Goal: Task Accomplishment & Management: Use online tool/utility

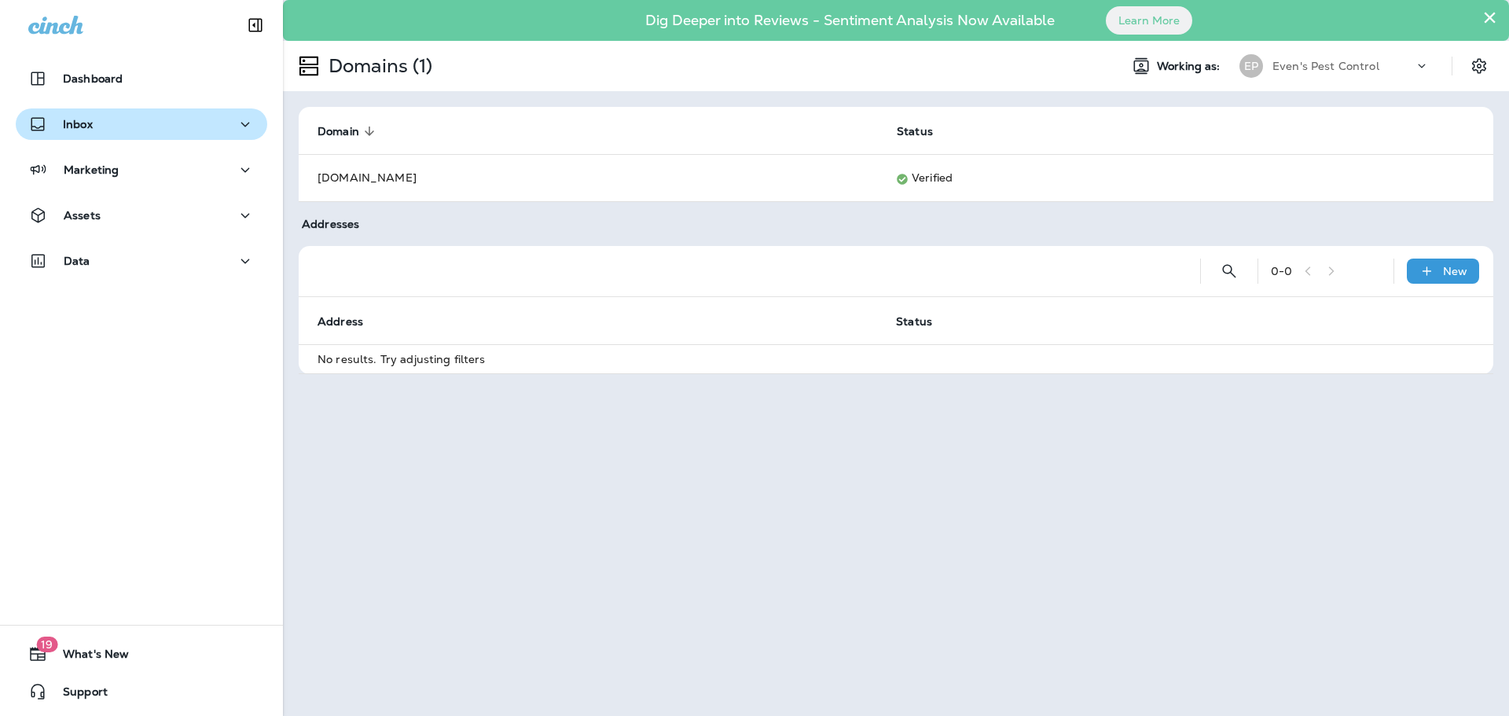
click at [147, 124] on div "Inbox" at bounding box center [141, 125] width 226 height 20
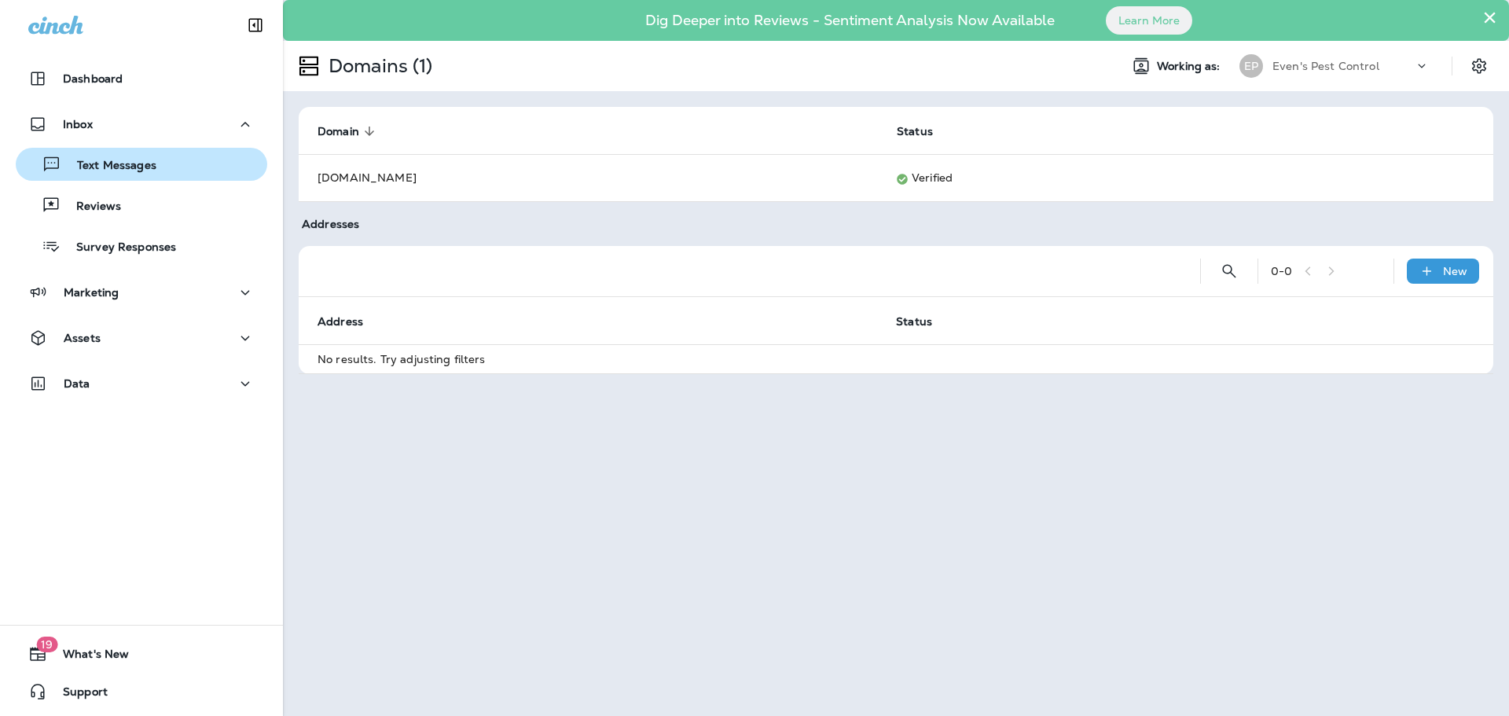
click at [176, 171] on div "Text Messages" at bounding box center [141, 164] width 239 height 24
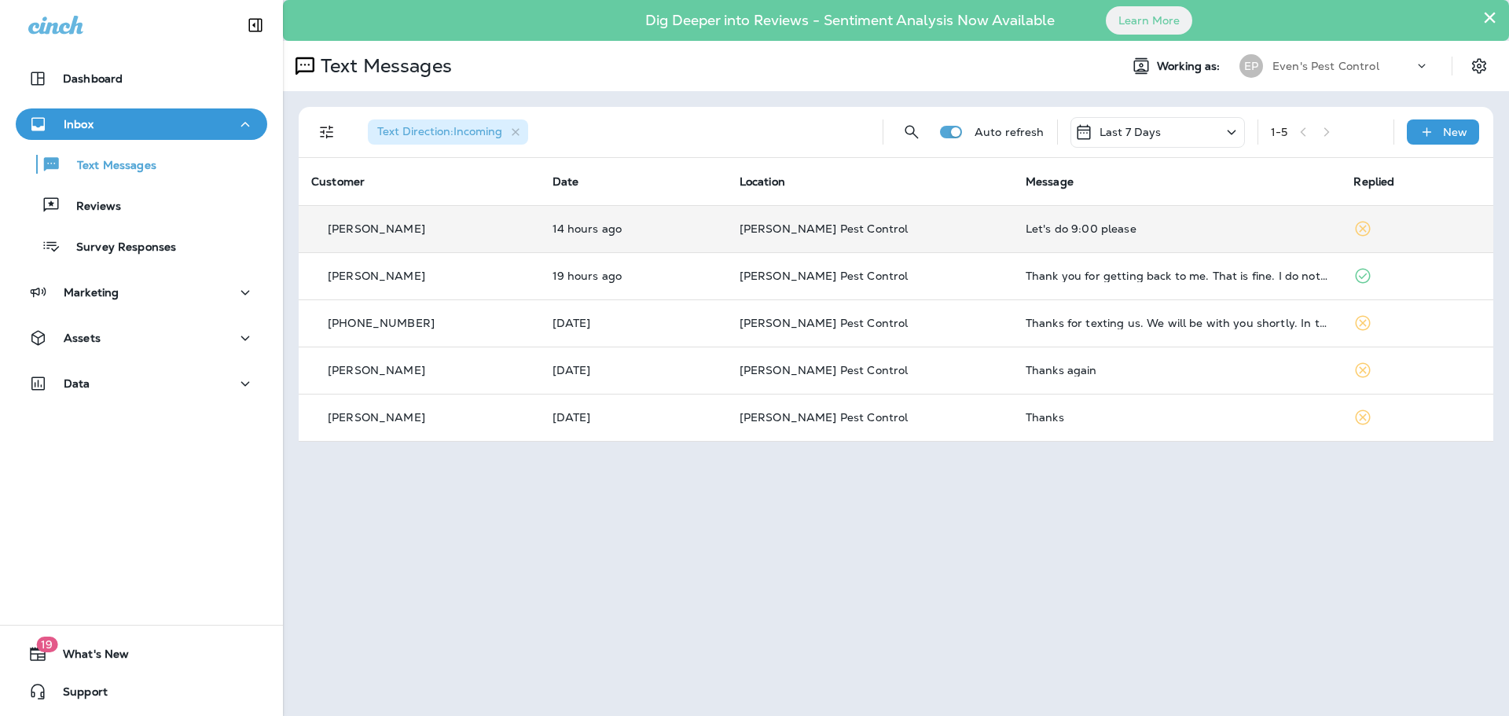
click at [1104, 242] on td "Let's do 9:00 please" at bounding box center [1177, 228] width 328 height 47
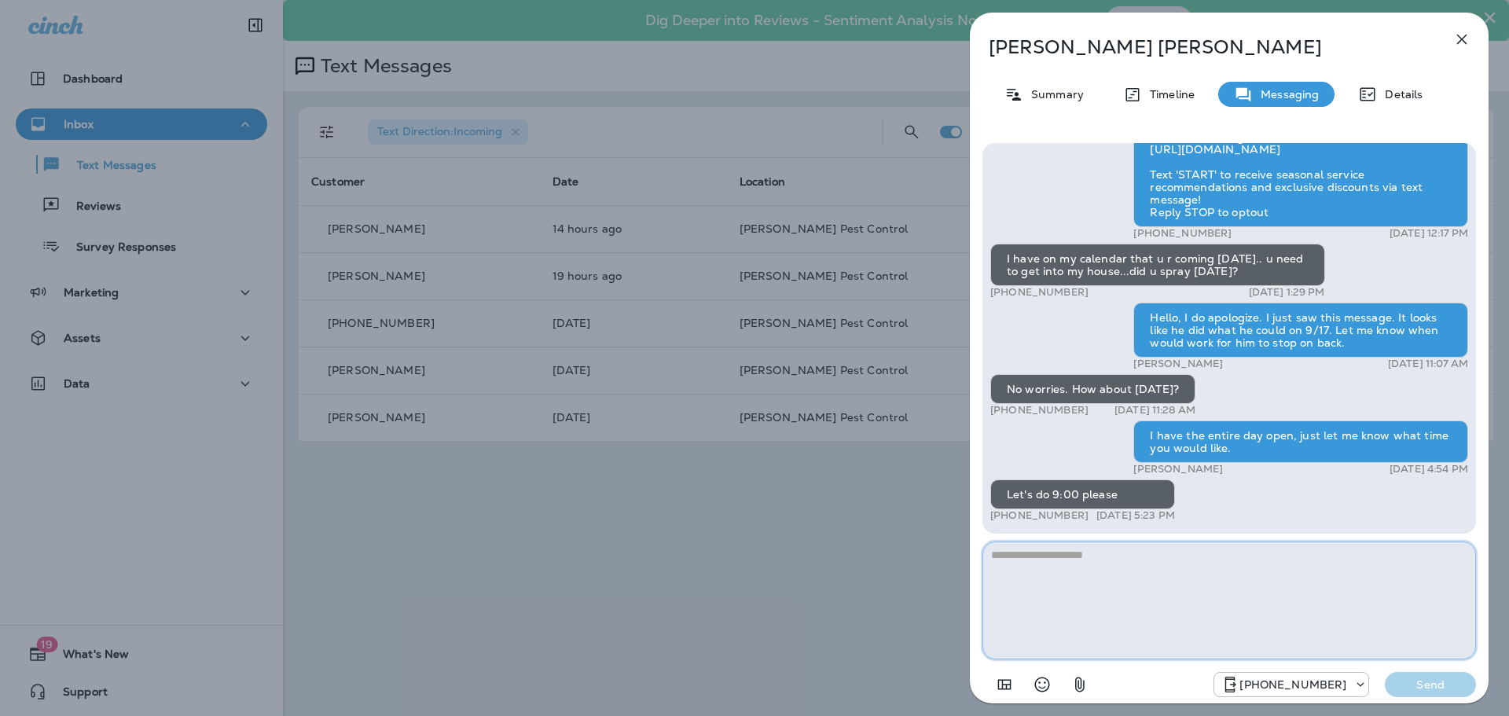
click at [1201, 555] on textarea at bounding box center [1228, 600] width 493 height 118
click at [1281, 555] on textarea at bounding box center [1228, 600] width 493 height 118
type textarea "**********"
click at [1443, 684] on p "Send" at bounding box center [1430, 684] width 66 height 14
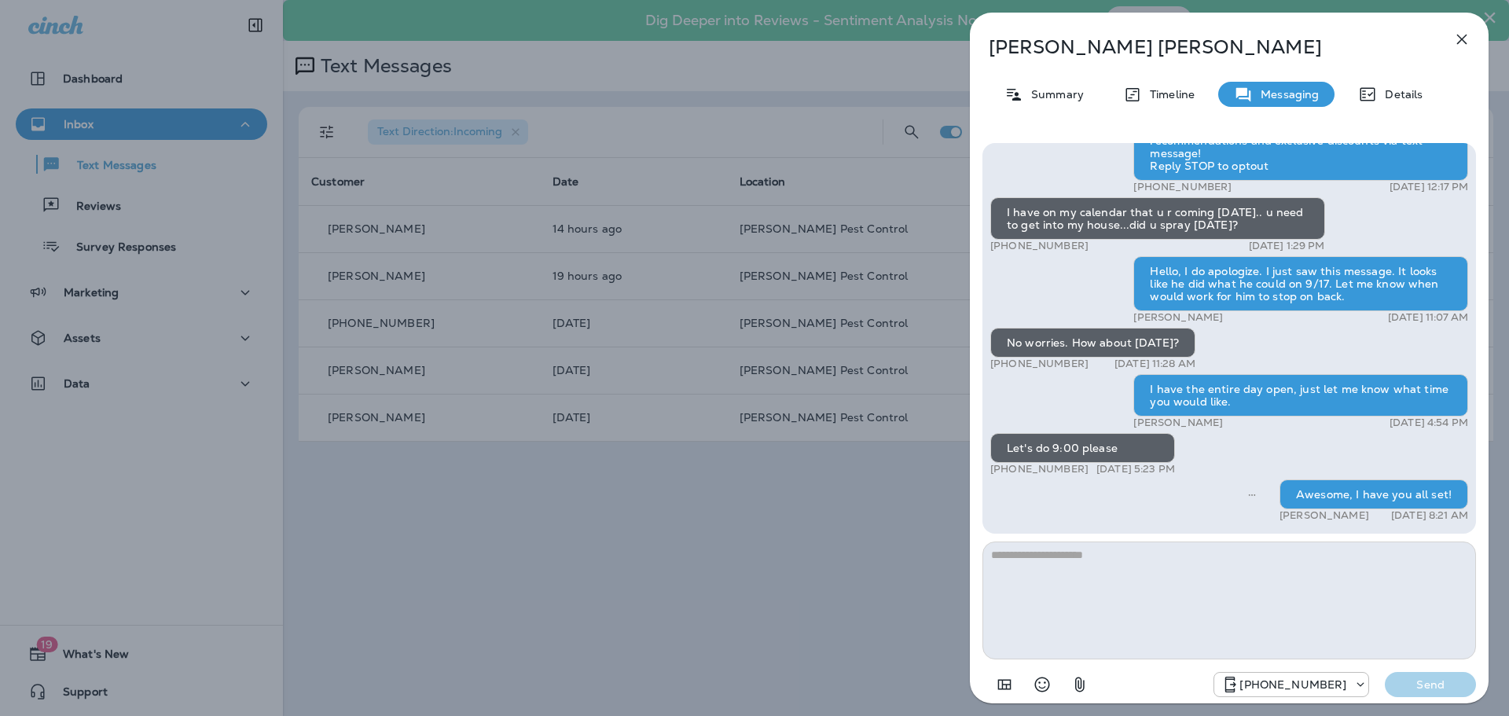
click at [1469, 46] on icon "button" at bounding box center [1461, 39] width 19 height 19
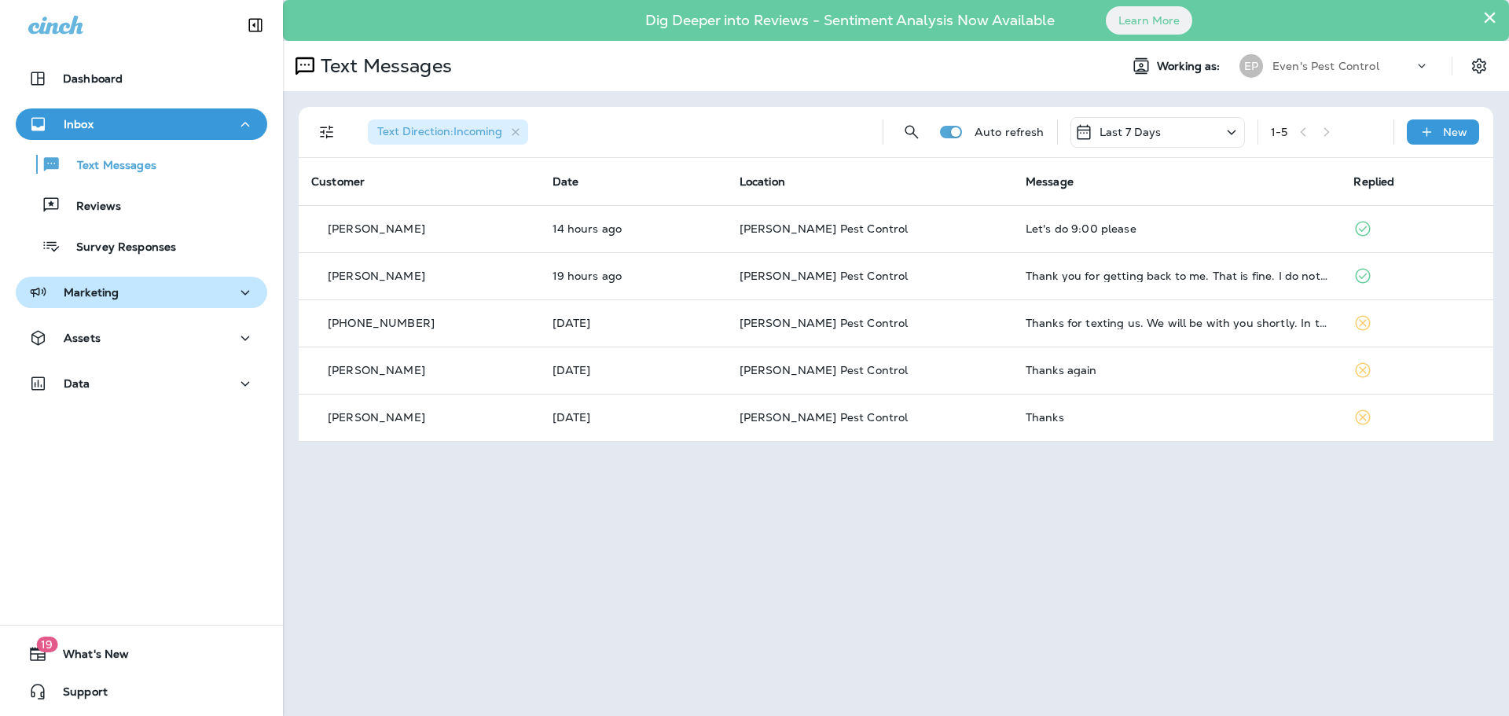
click at [104, 283] on div "Marketing" at bounding box center [73, 293] width 90 height 20
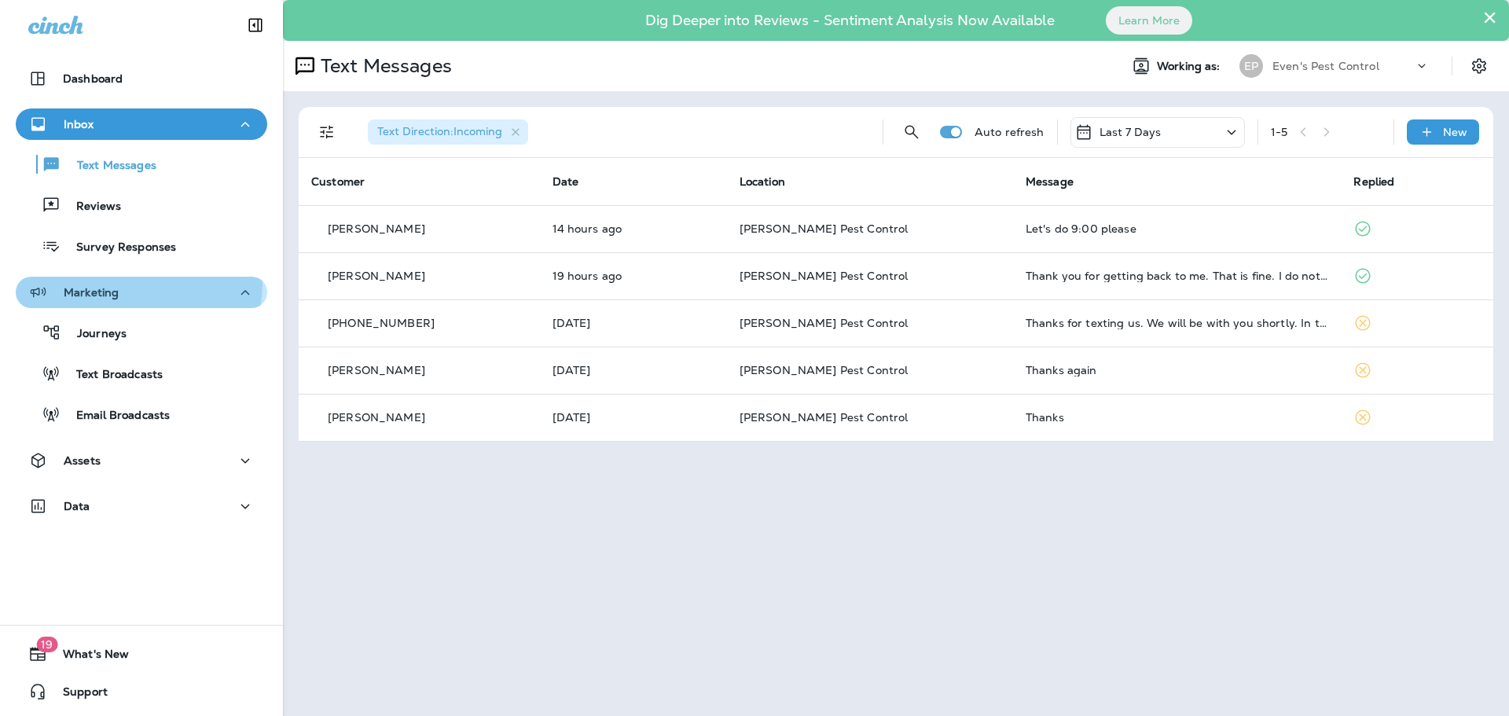
click at [126, 283] on div "Marketing" at bounding box center [141, 293] width 226 height 20
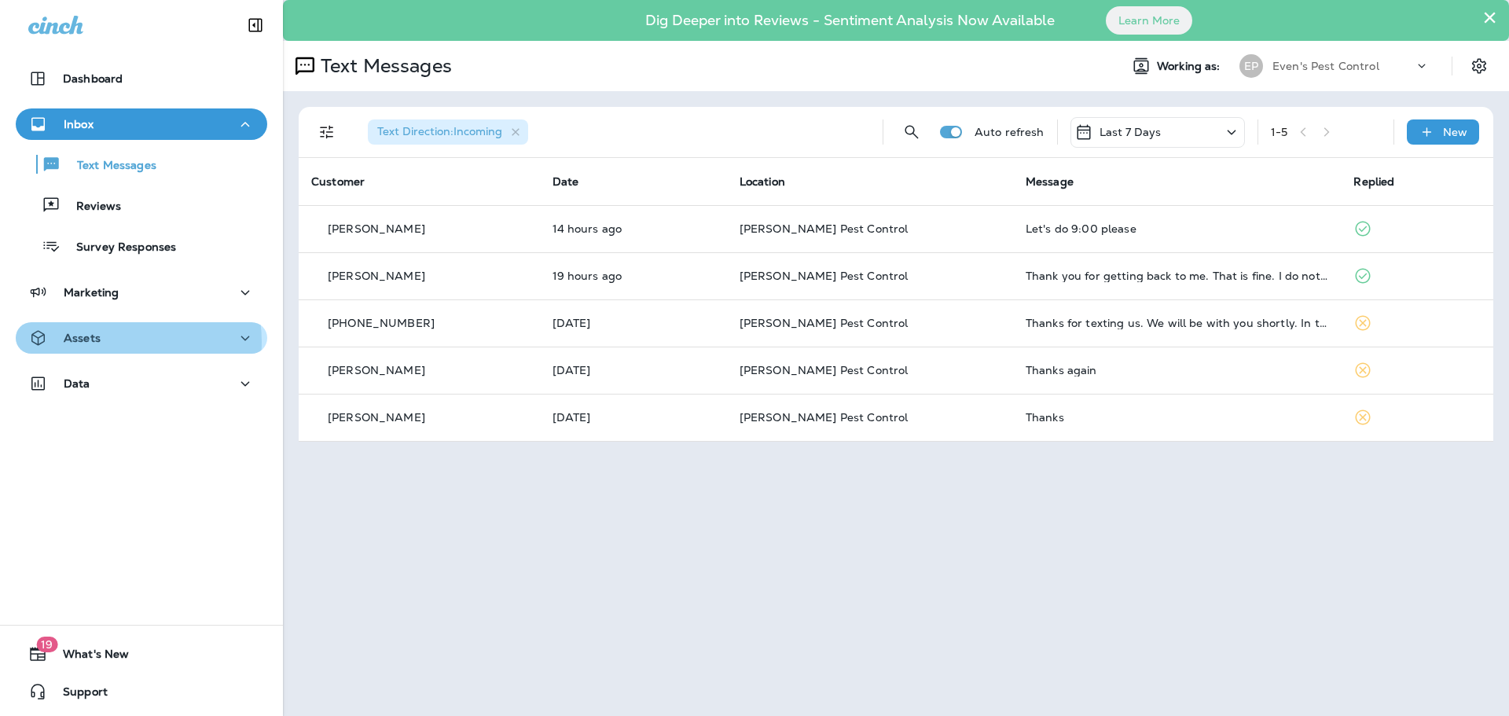
click at [119, 342] on div "Assets" at bounding box center [141, 338] width 226 height 20
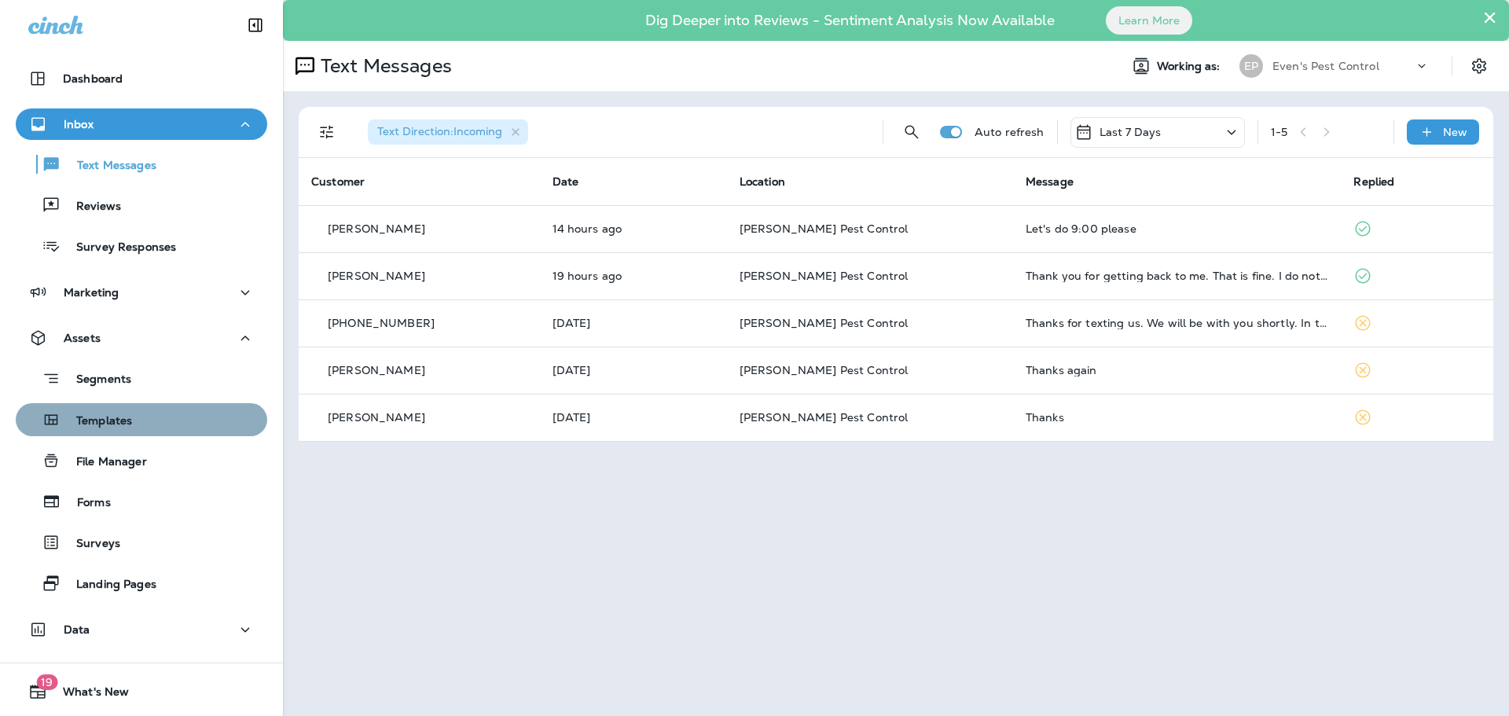
click at [145, 427] on div "Templates" at bounding box center [141, 420] width 239 height 24
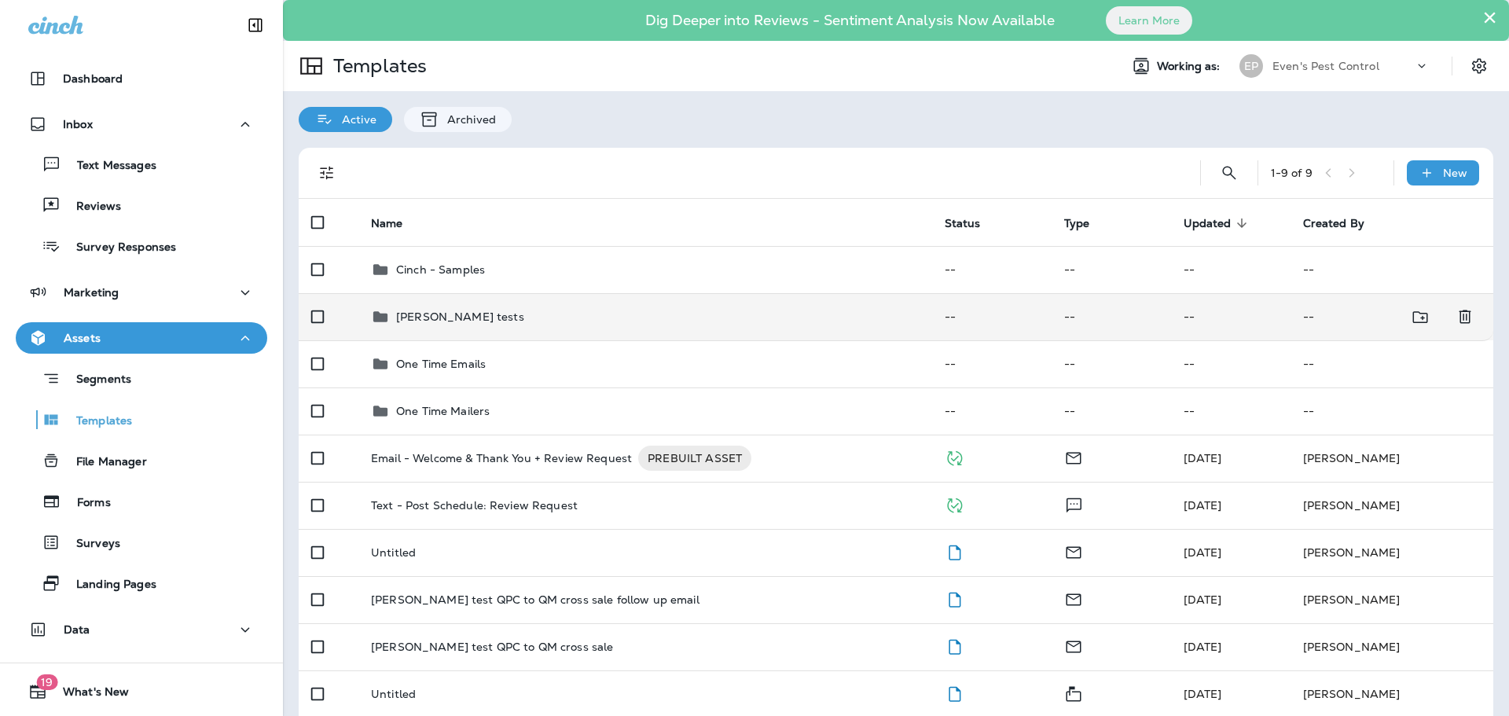
click at [594, 321] on div "[PERSON_NAME] tests" at bounding box center [645, 316] width 548 height 19
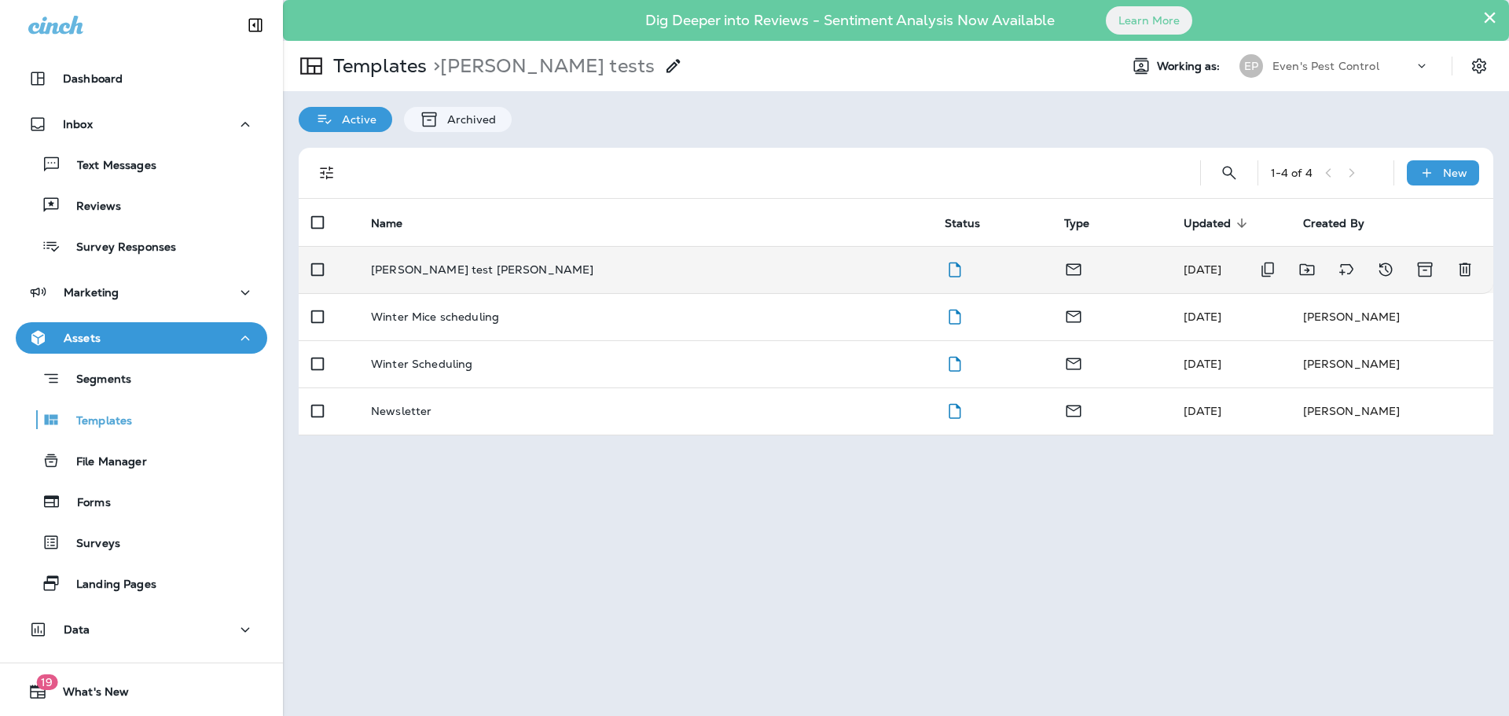
click at [504, 271] on p "[PERSON_NAME] test [PERSON_NAME]" at bounding box center [482, 269] width 222 height 13
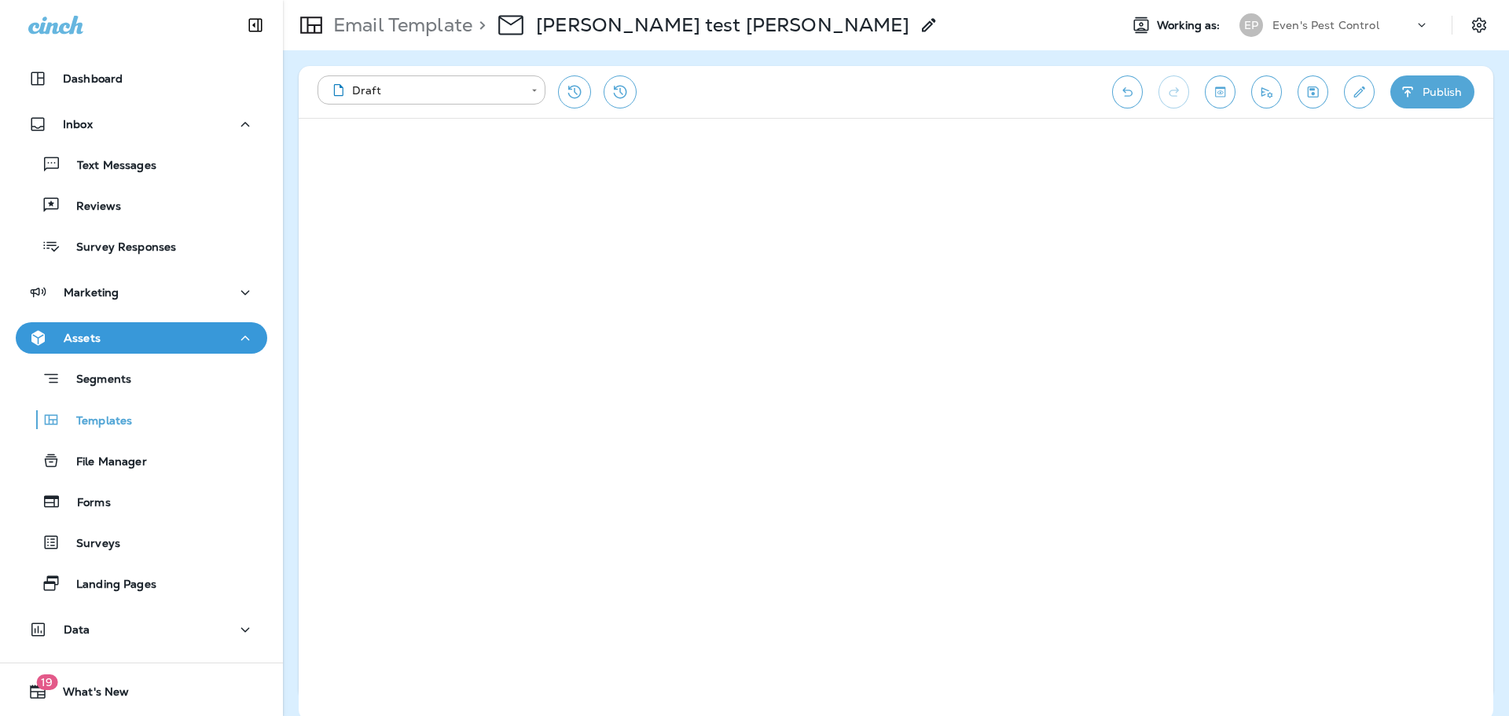
click at [1228, 93] on button "Toggle preview" at bounding box center [1220, 91] width 31 height 33
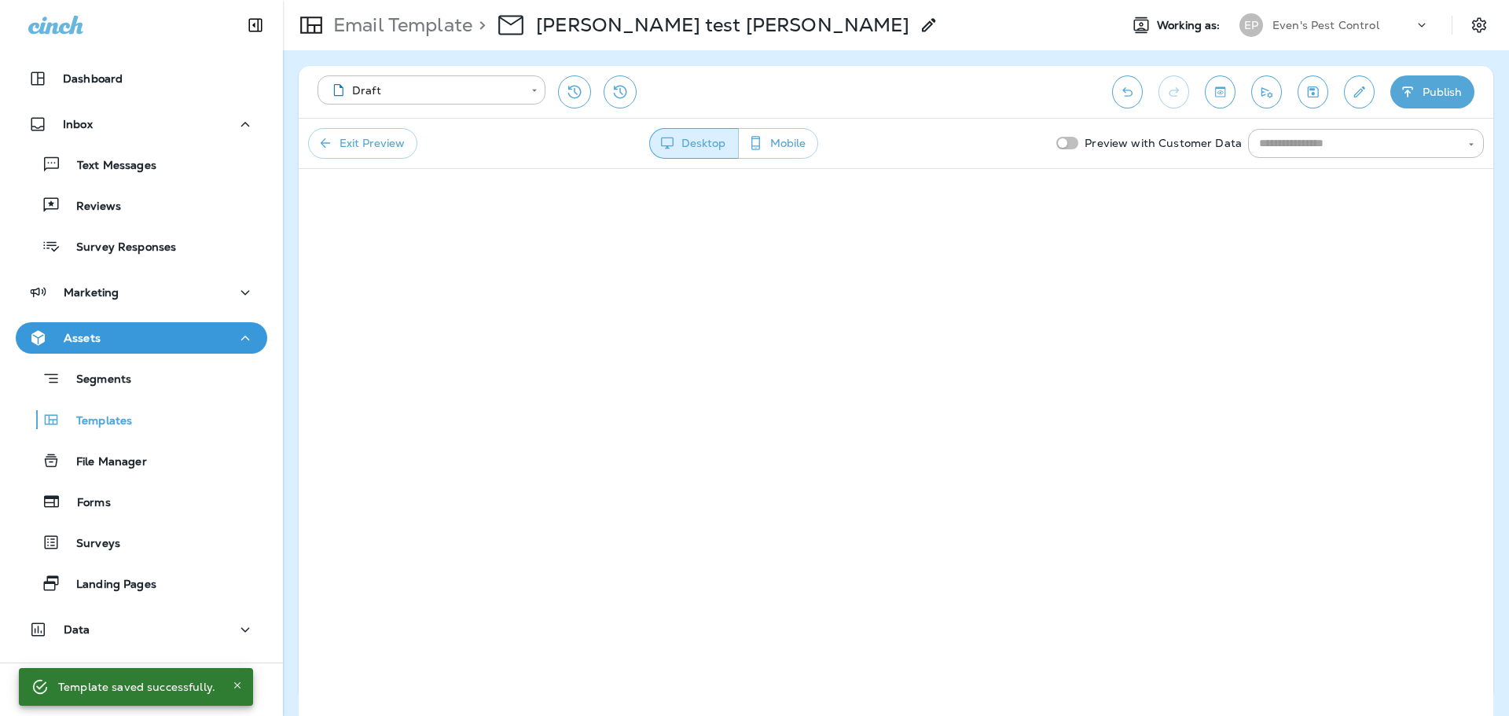
click at [1220, 98] on icon "Toggle preview" at bounding box center [1220, 92] width 17 height 16
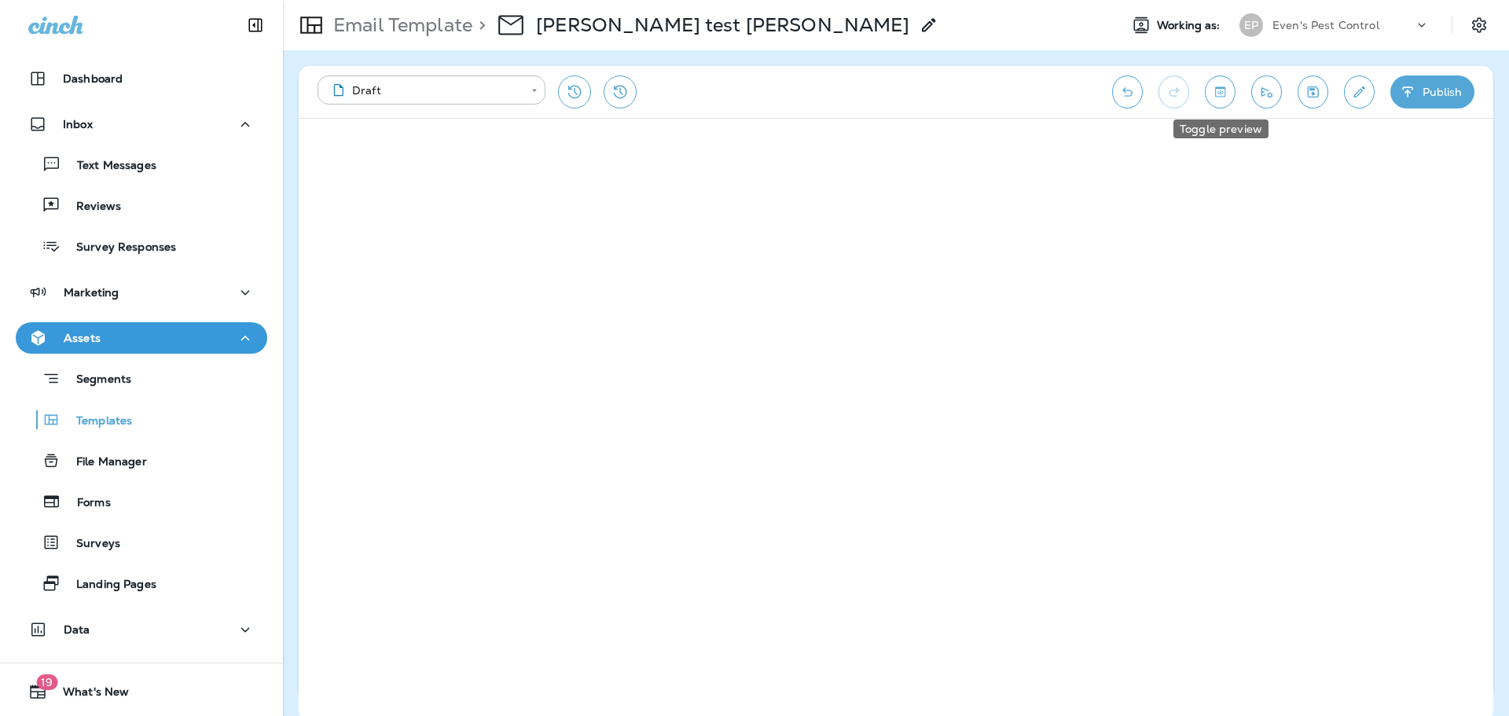
click at [1231, 96] on button "Toggle preview" at bounding box center [1220, 91] width 31 height 33
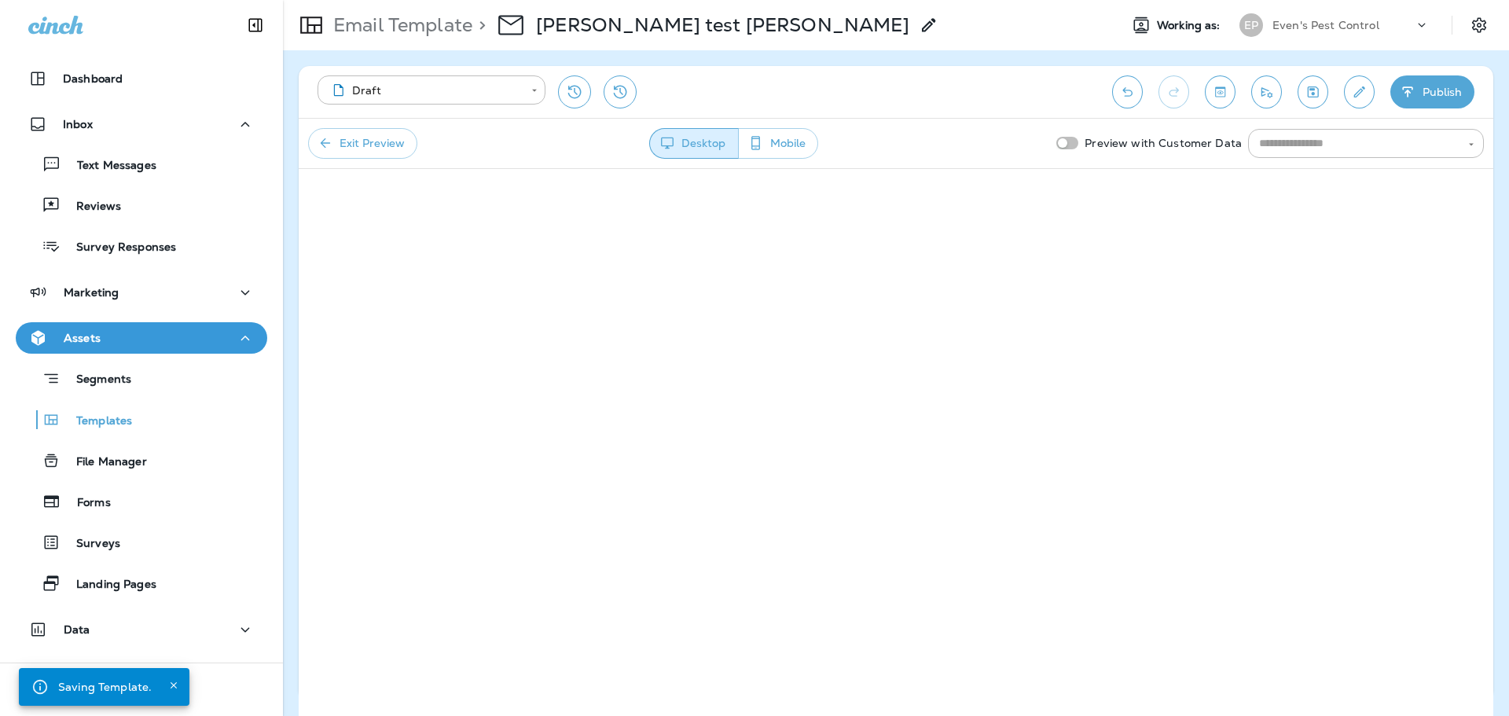
click at [793, 137] on button "Mobile" at bounding box center [778, 143] width 80 height 31
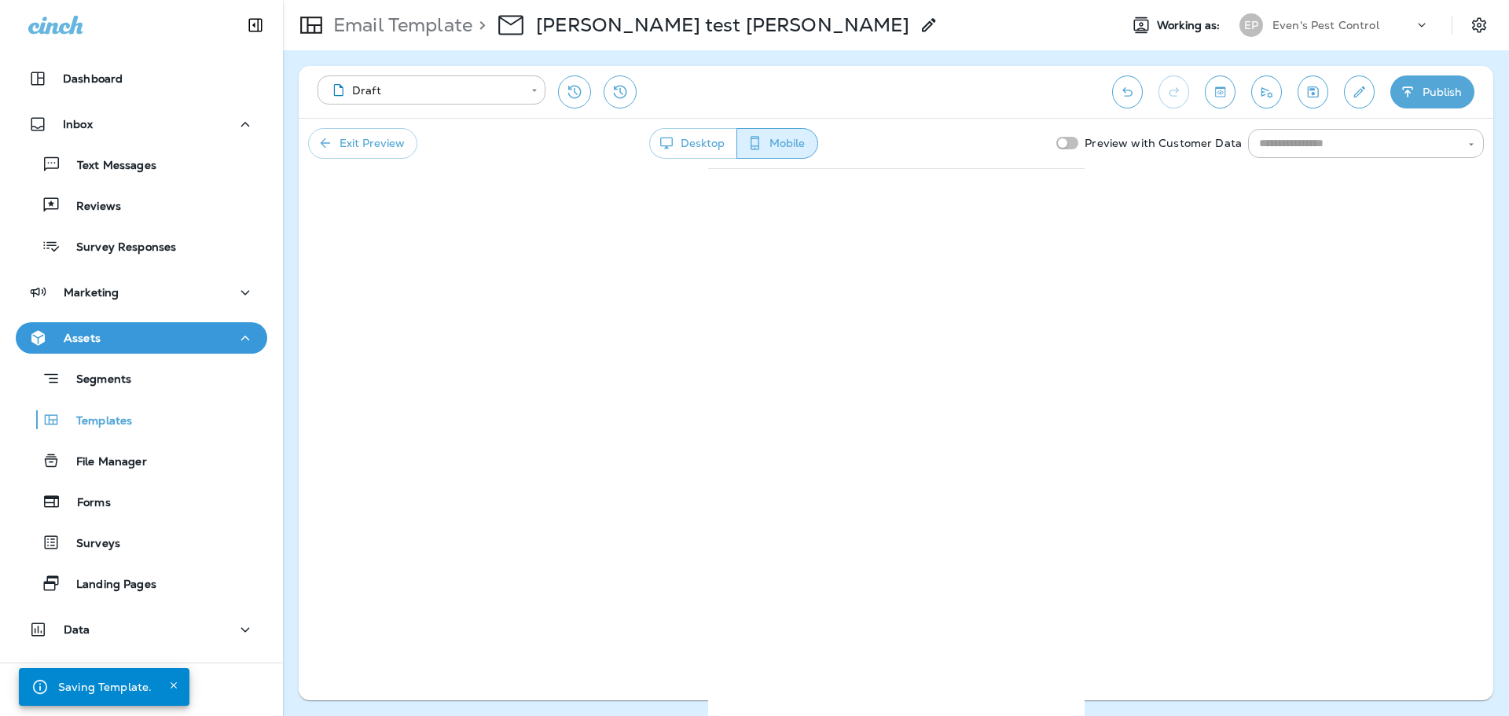
click at [711, 145] on button "Desktop" at bounding box center [693, 143] width 88 height 31
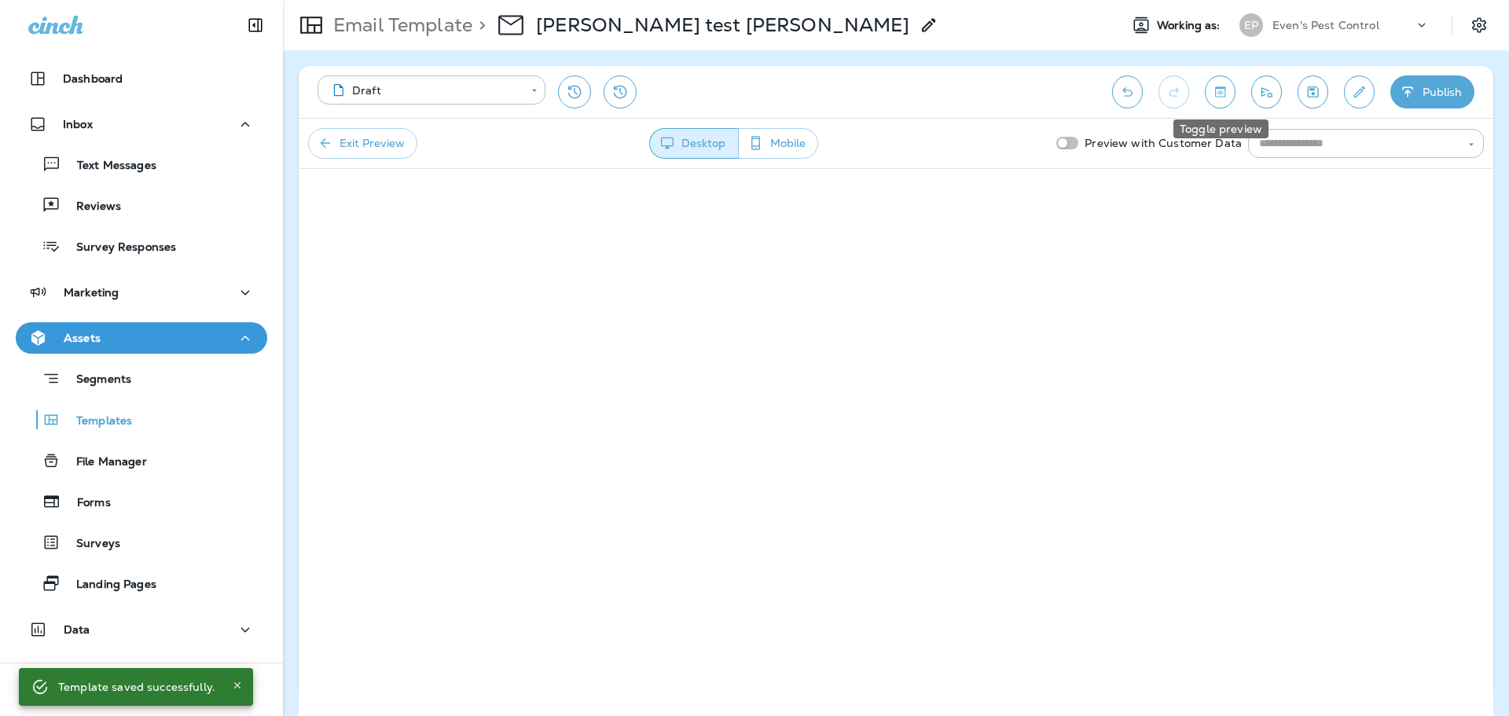
click at [1217, 96] on icon "Toggle preview" at bounding box center [1220, 92] width 17 height 16
